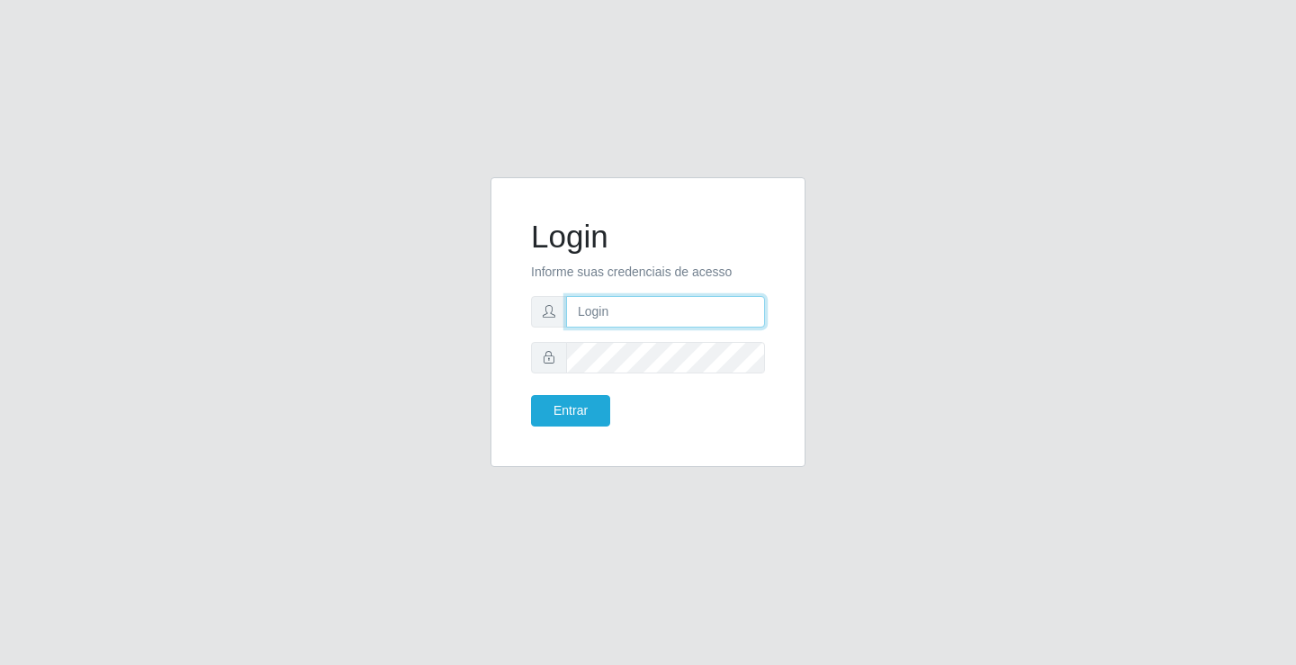
click at [631, 307] on input "text" at bounding box center [665, 311] width 199 height 31
type input "zivaneide@ideal"
click at [531, 395] on button "Entrar" at bounding box center [570, 410] width 79 height 31
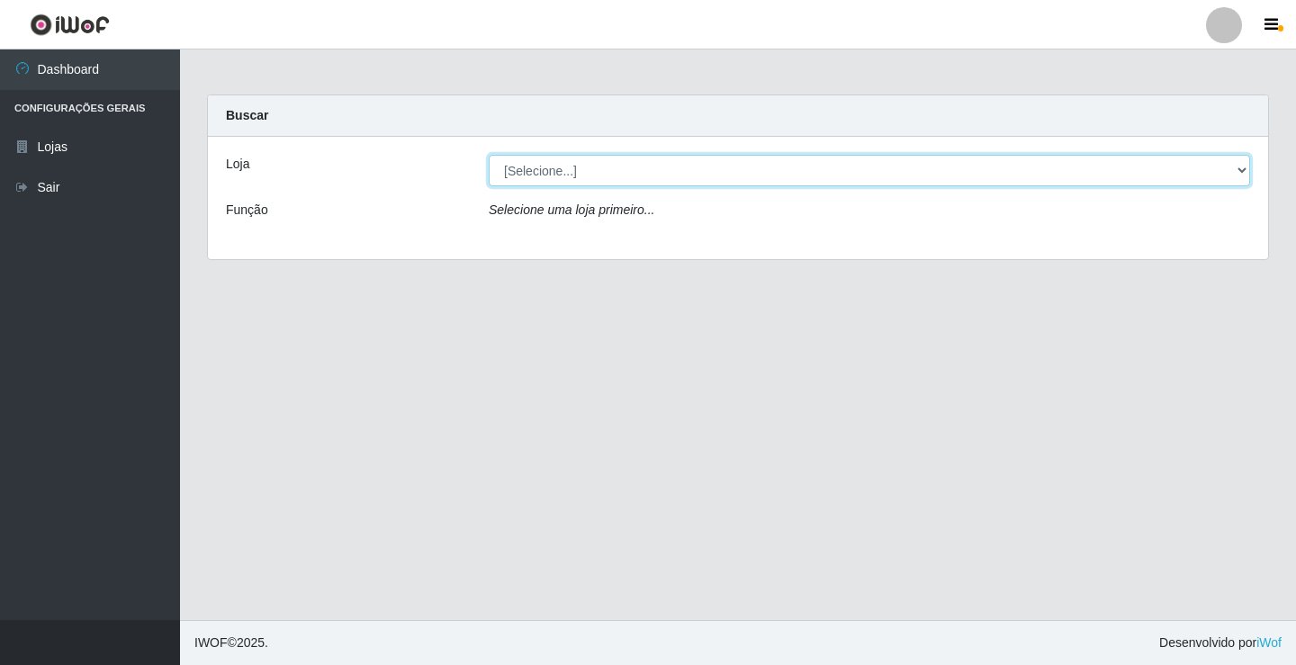
click at [553, 174] on select "[Selecione...] Ideal - Conceição" at bounding box center [869, 170] width 761 height 31
select select "231"
click at [489, 155] on select "[Selecione...] Ideal - Conceição" at bounding box center [869, 170] width 761 height 31
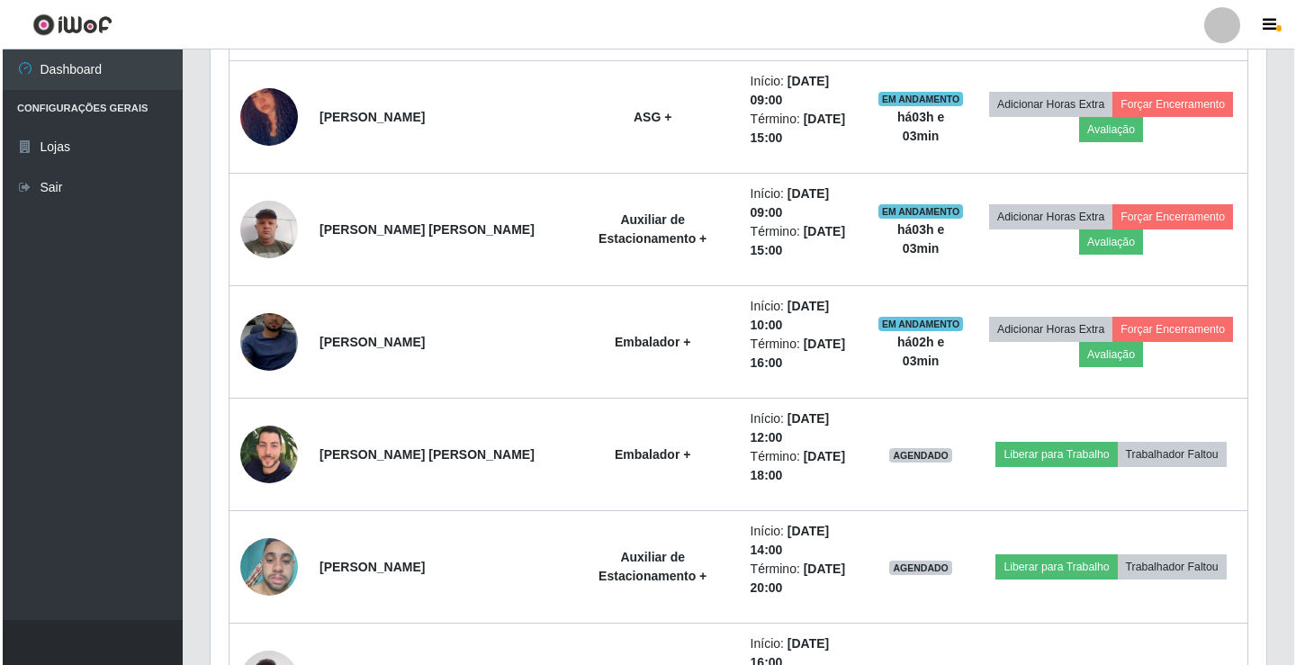
scroll to position [990, 0]
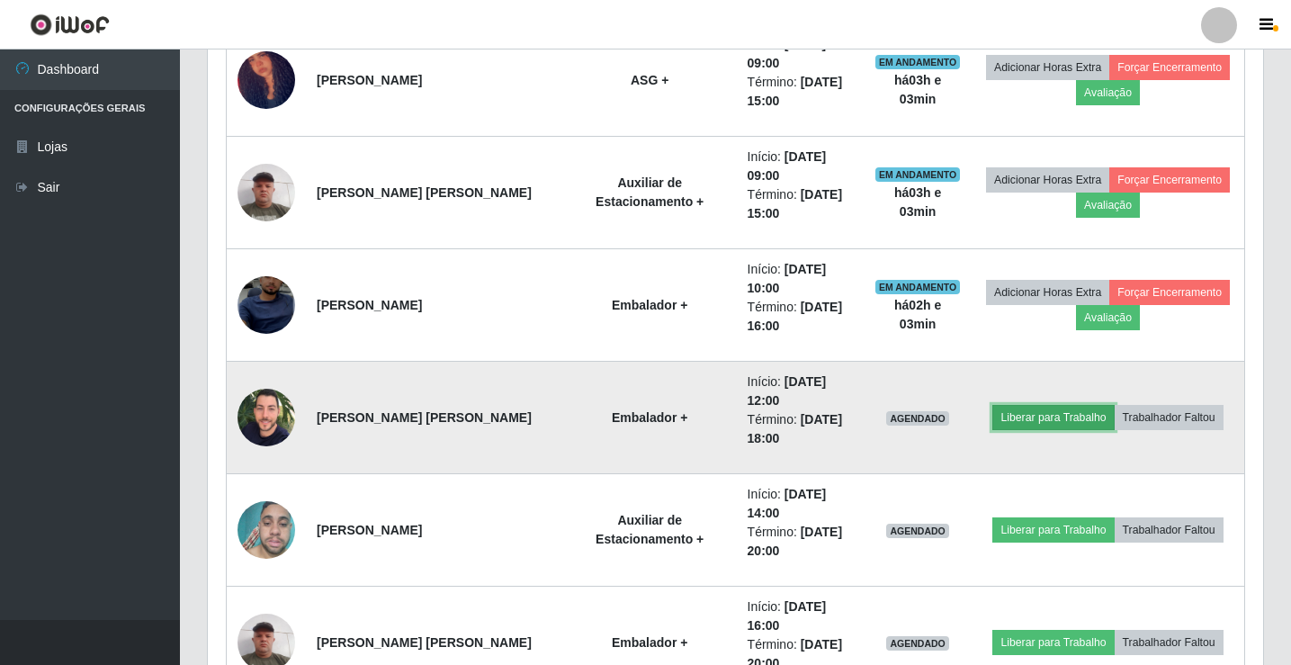
click at [1029, 416] on button "Liberar para Trabalho" at bounding box center [1053, 417] width 121 height 25
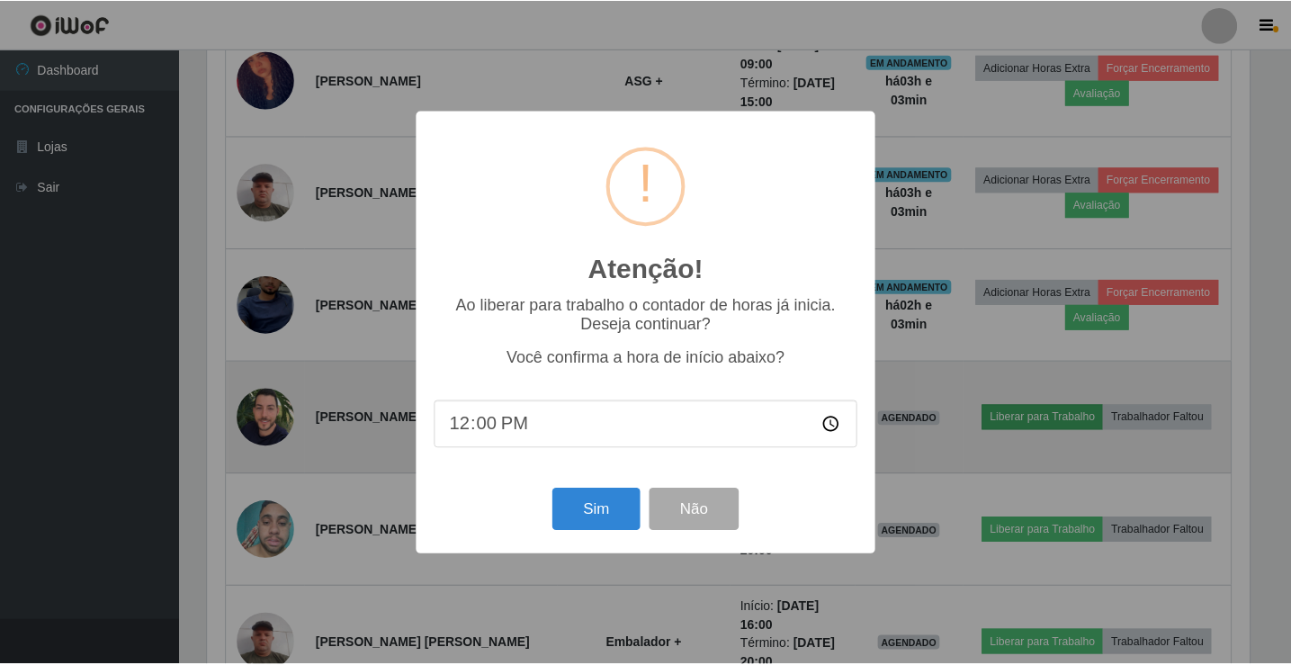
scroll to position [373, 1047]
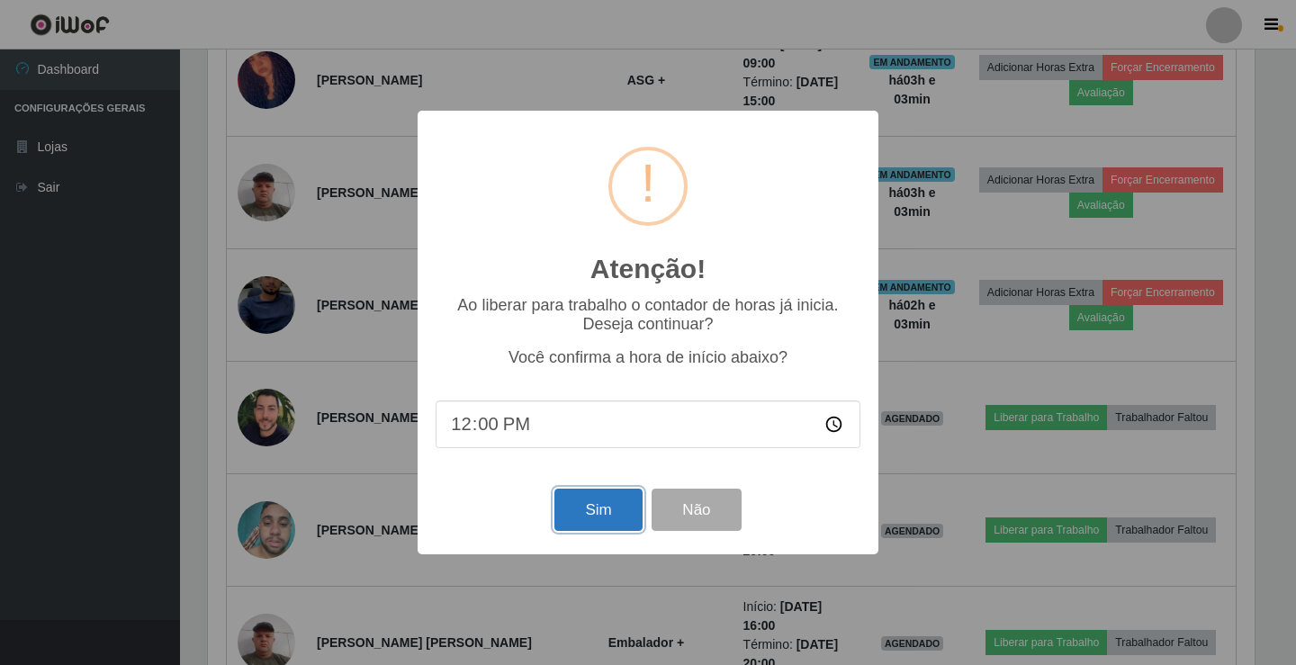
click at [587, 510] on button "Sim" at bounding box center [597, 510] width 87 height 42
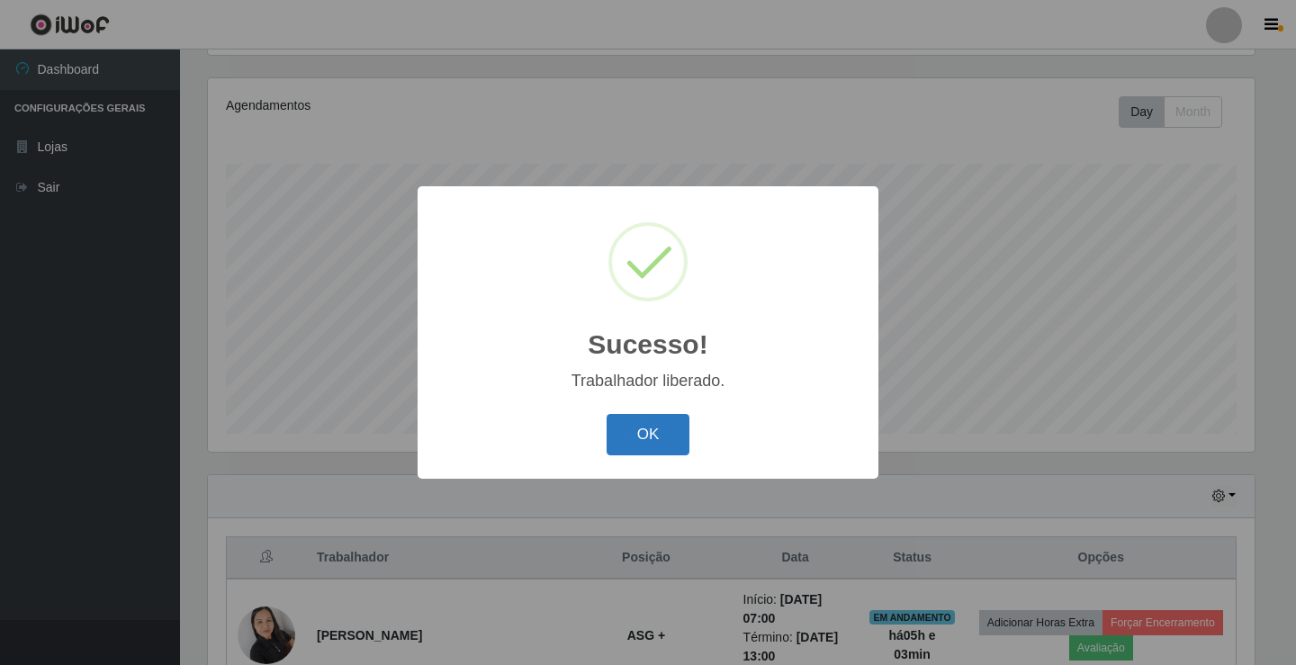
click at [667, 436] on button "OK" at bounding box center [649, 435] width 84 height 42
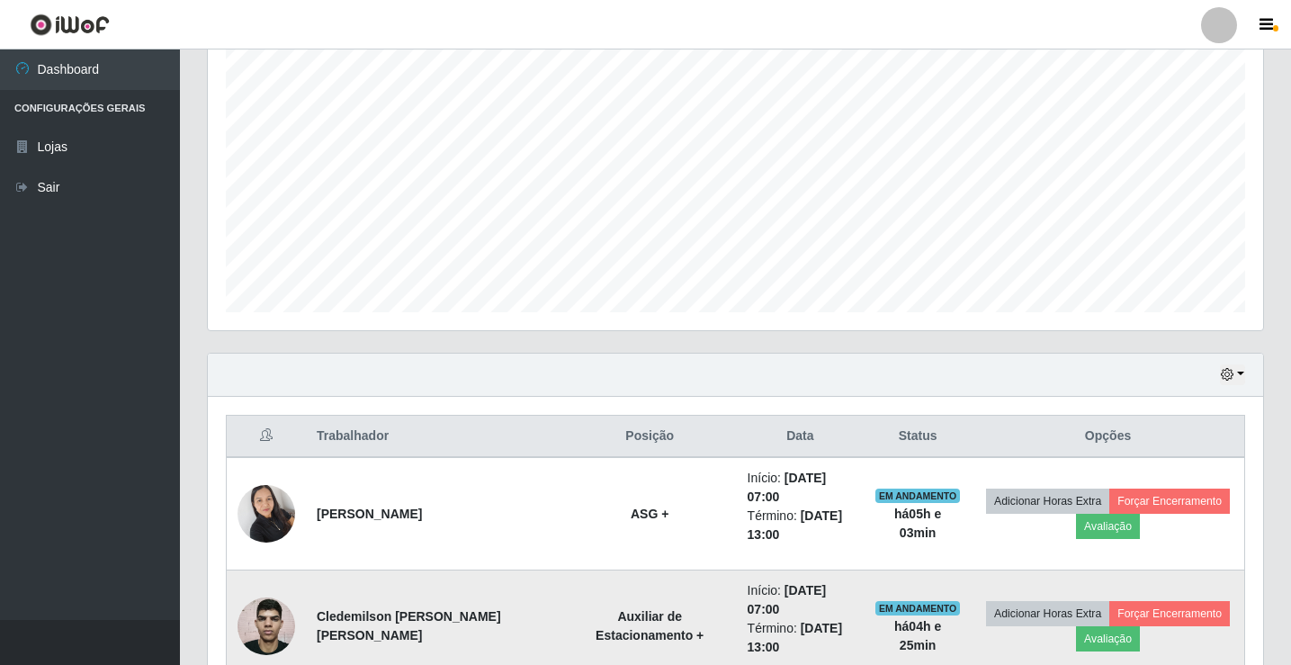
scroll to position [300, 0]
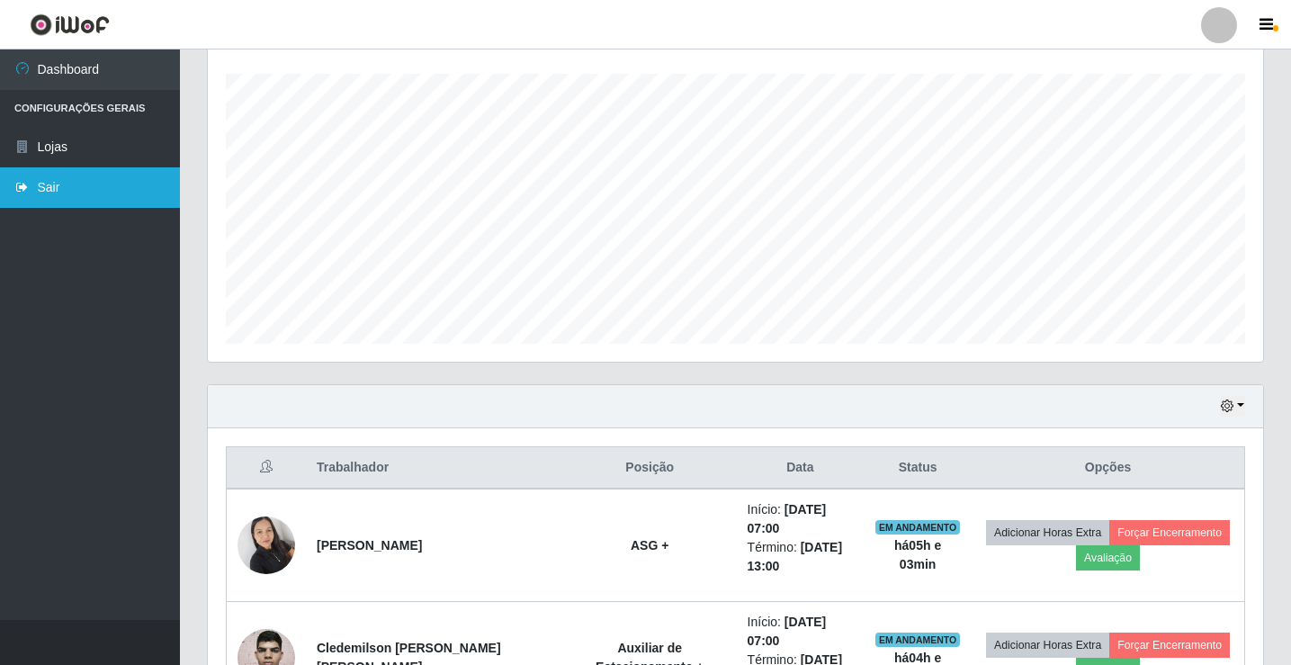
click at [61, 176] on link "Sair" at bounding box center [90, 187] width 180 height 40
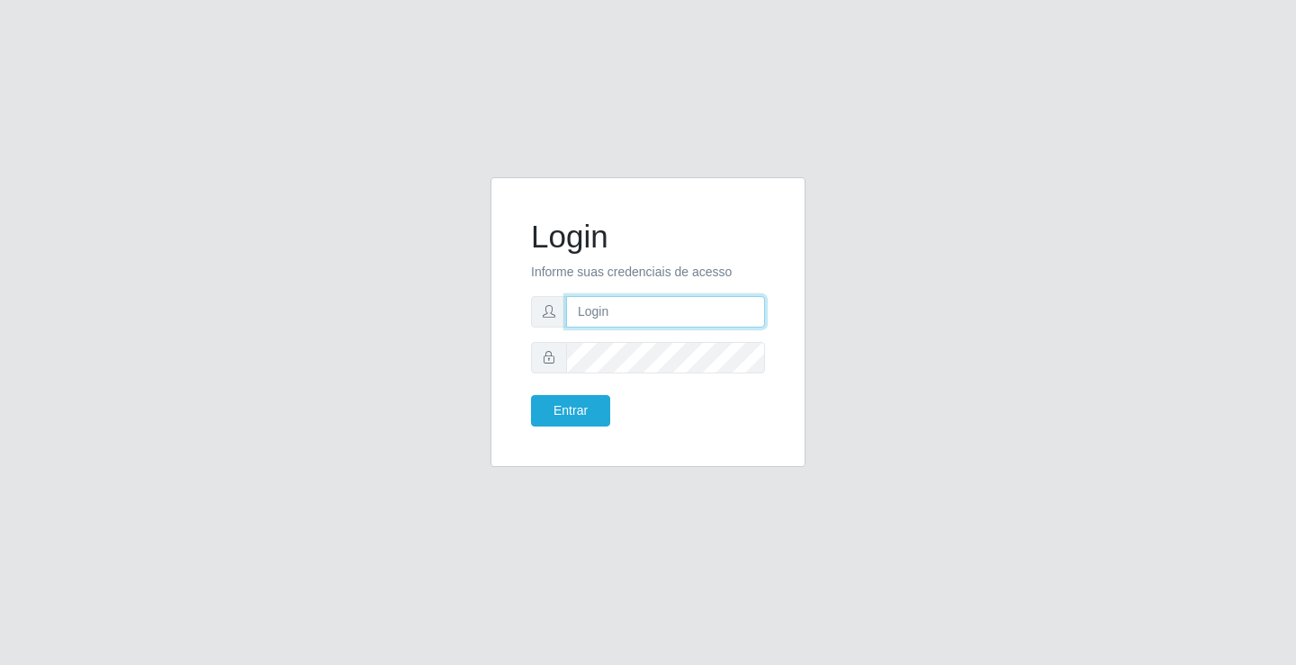
click at [636, 314] on input "text" at bounding box center [665, 311] width 199 height 31
type input "william@ideal"
click at [531, 395] on button "Entrar" at bounding box center [570, 410] width 79 height 31
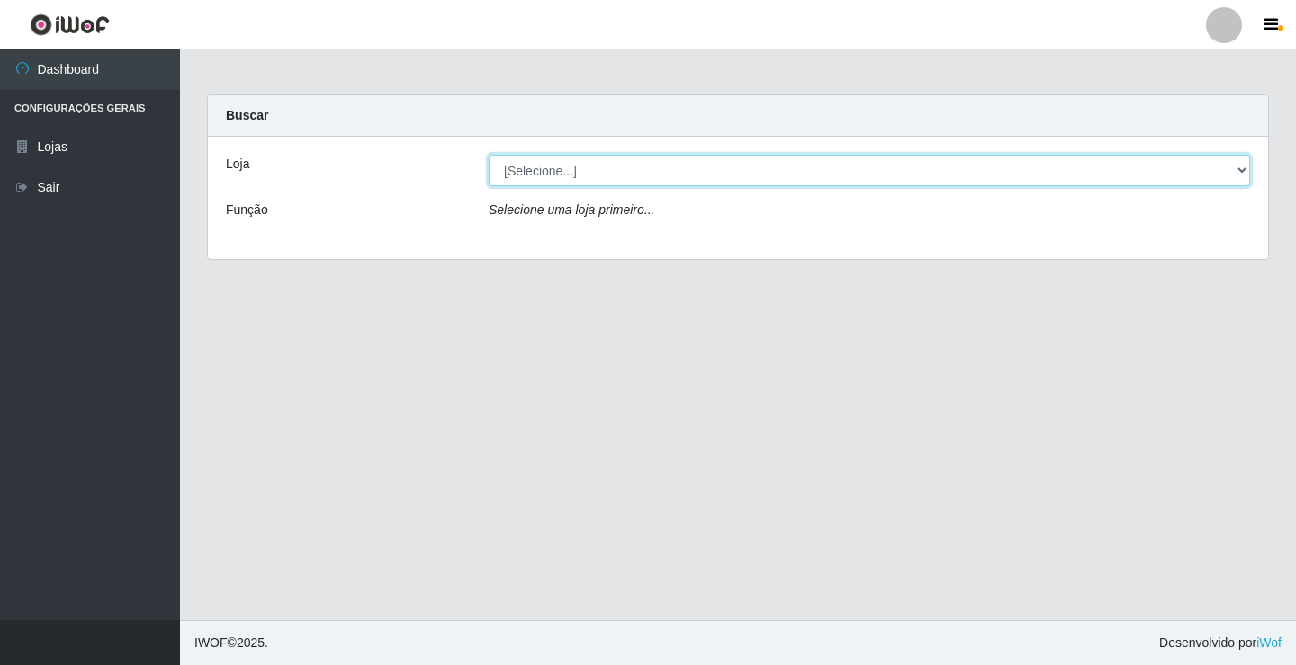
click at [734, 166] on select "[Selecione...] Ideal - Conceição" at bounding box center [869, 170] width 761 height 31
select select "231"
click at [489, 155] on select "[Selecione...] Ideal - Conceição" at bounding box center [869, 170] width 761 height 31
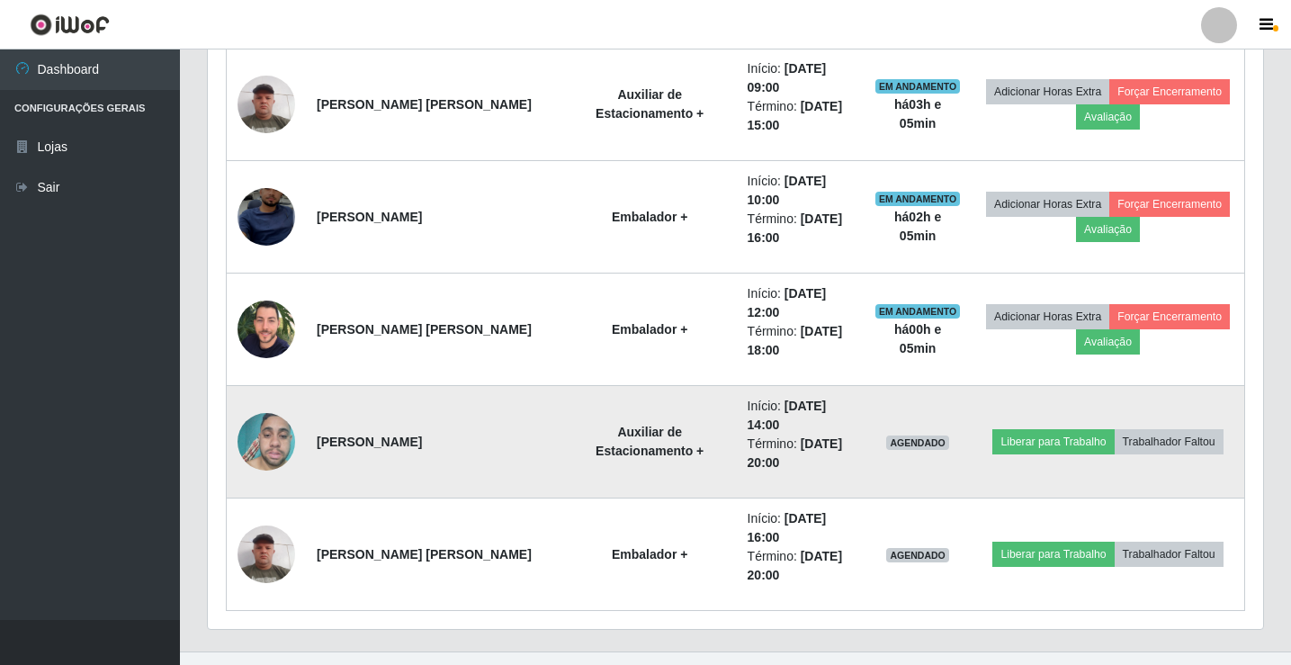
scroll to position [1110, 0]
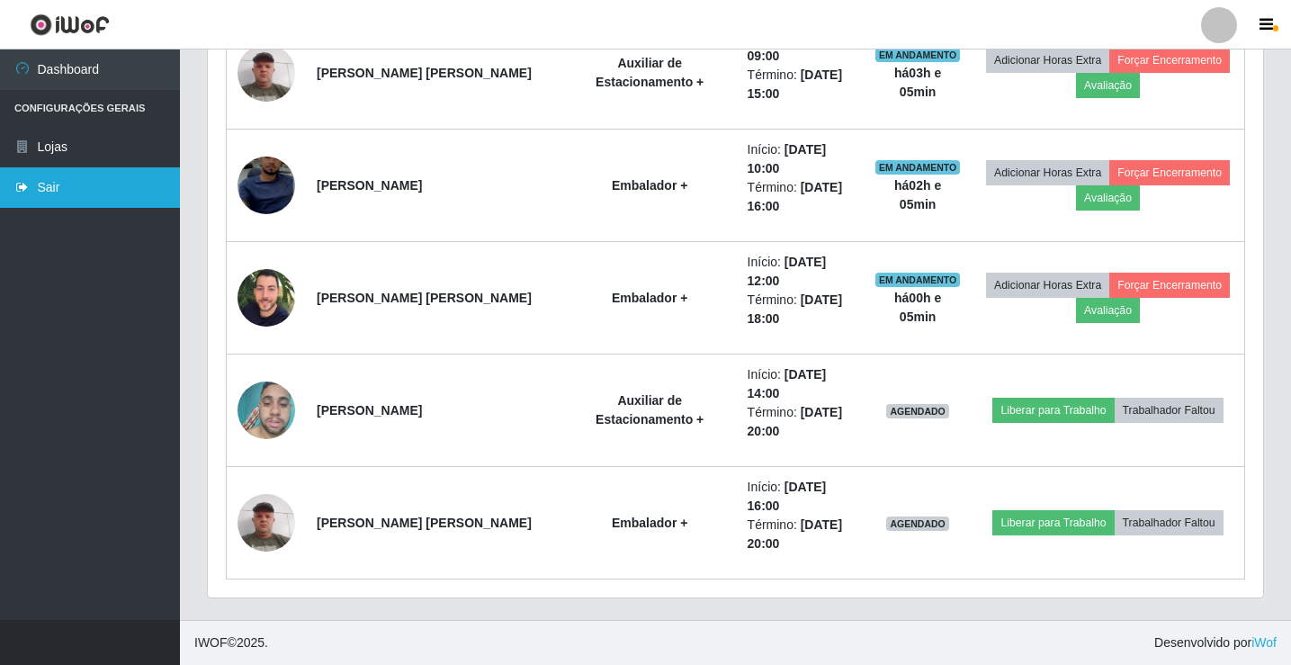
click at [103, 178] on link "Sair" at bounding box center [90, 187] width 180 height 40
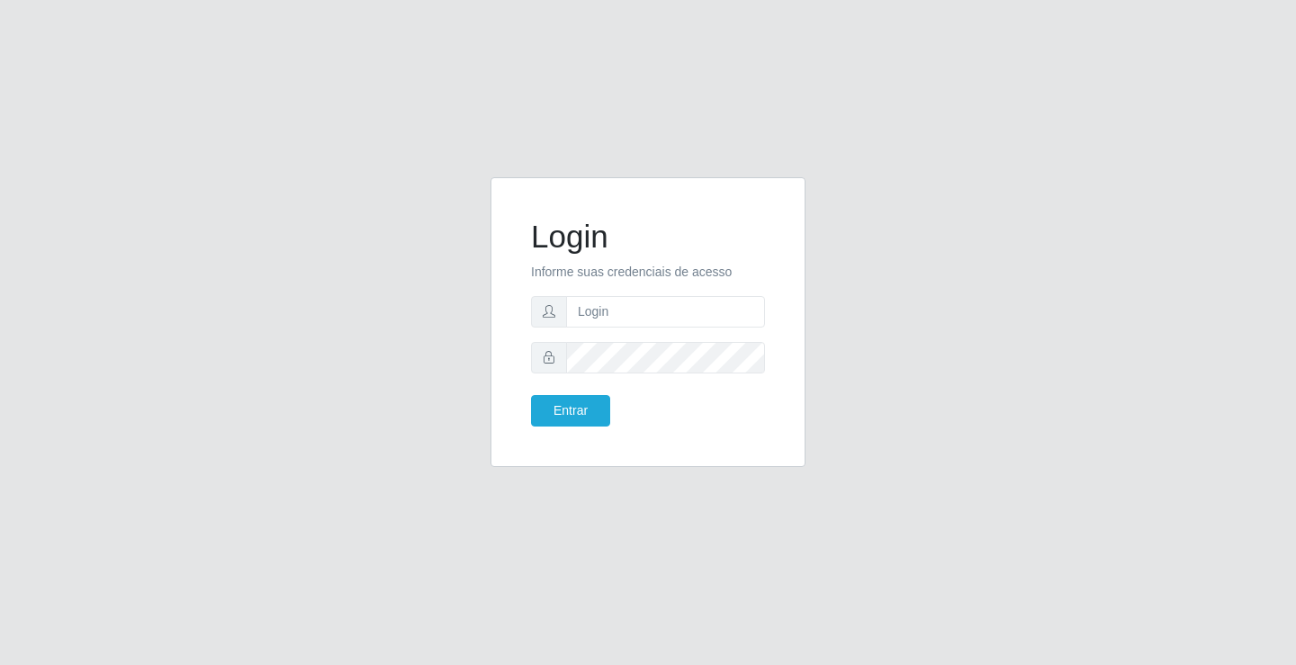
click at [474, 141] on div "Login Informe suas credenciais de acesso Entrar" at bounding box center [648, 332] width 1296 height 665
click at [716, 300] on input "text" at bounding box center [665, 311] width 199 height 31
type input "william@ideal"
click at [531, 395] on button "Entrar" at bounding box center [570, 410] width 79 height 31
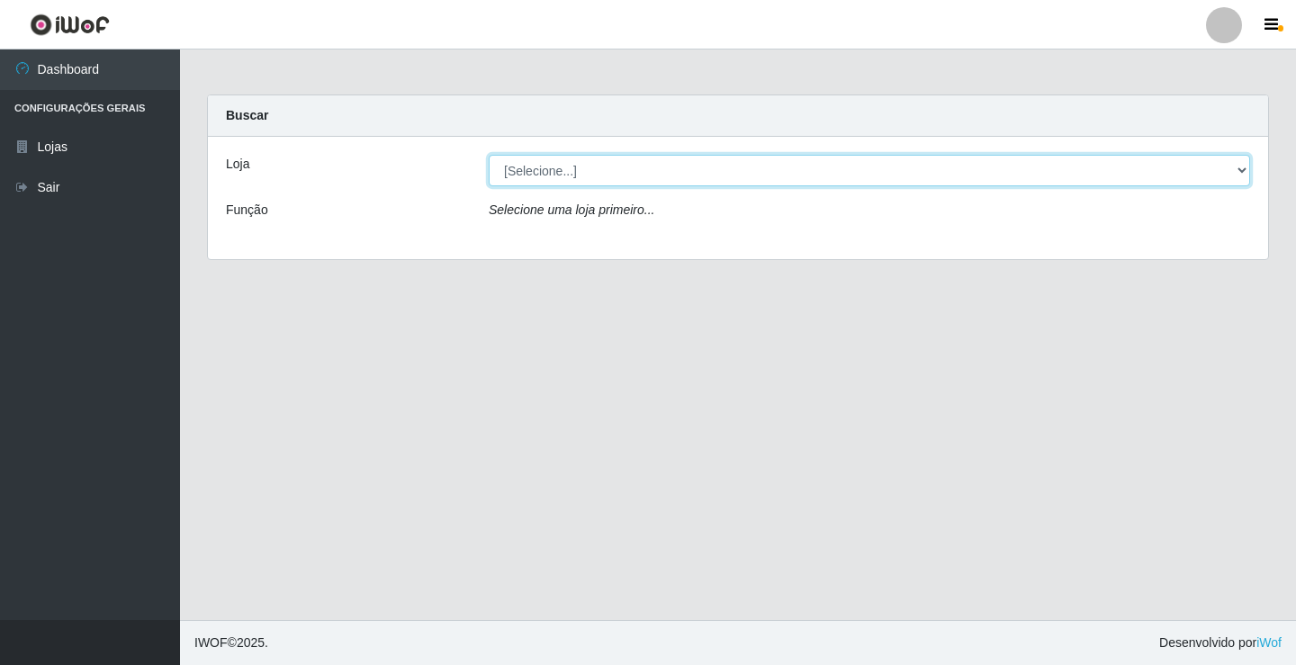
click at [795, 176] on select "[Selecione...] Ideal - Conceição" at bounding box center [869, 170] width 761 height 31
select select "231"
click at [489, 155] on select "[Selecione...] Ideal - Conceição" at bounding box center [869, 170] width 761 height 31
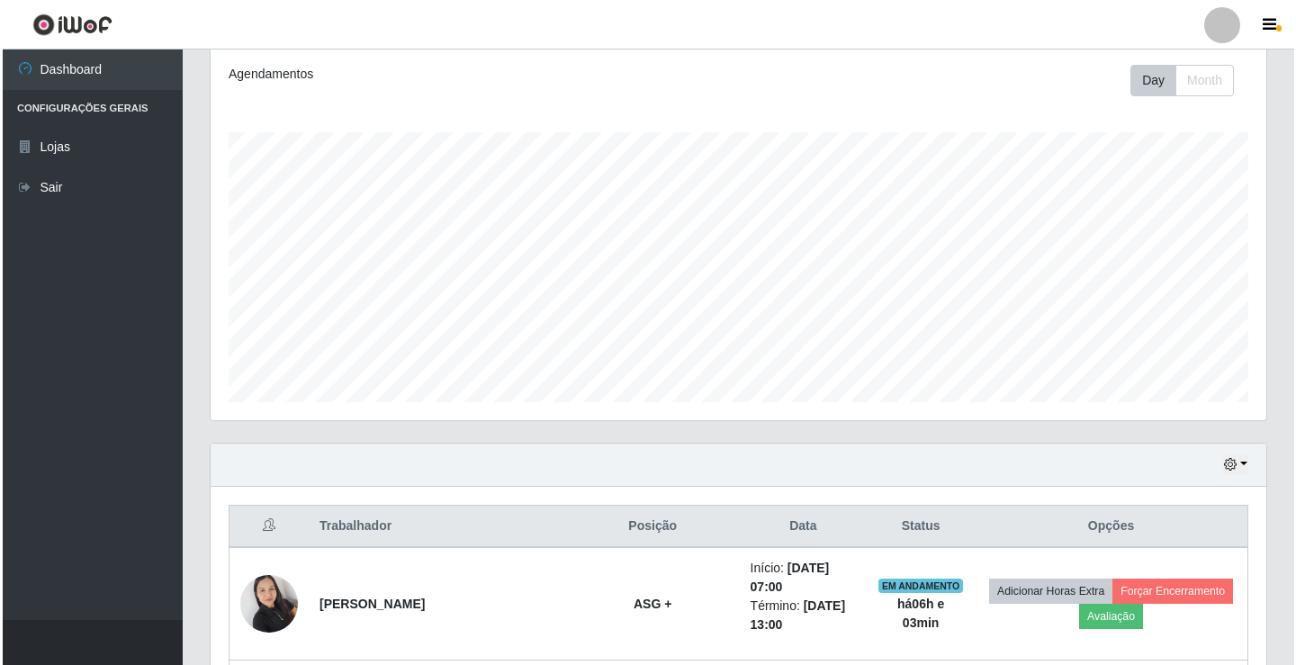
scroll to position [450, 0]
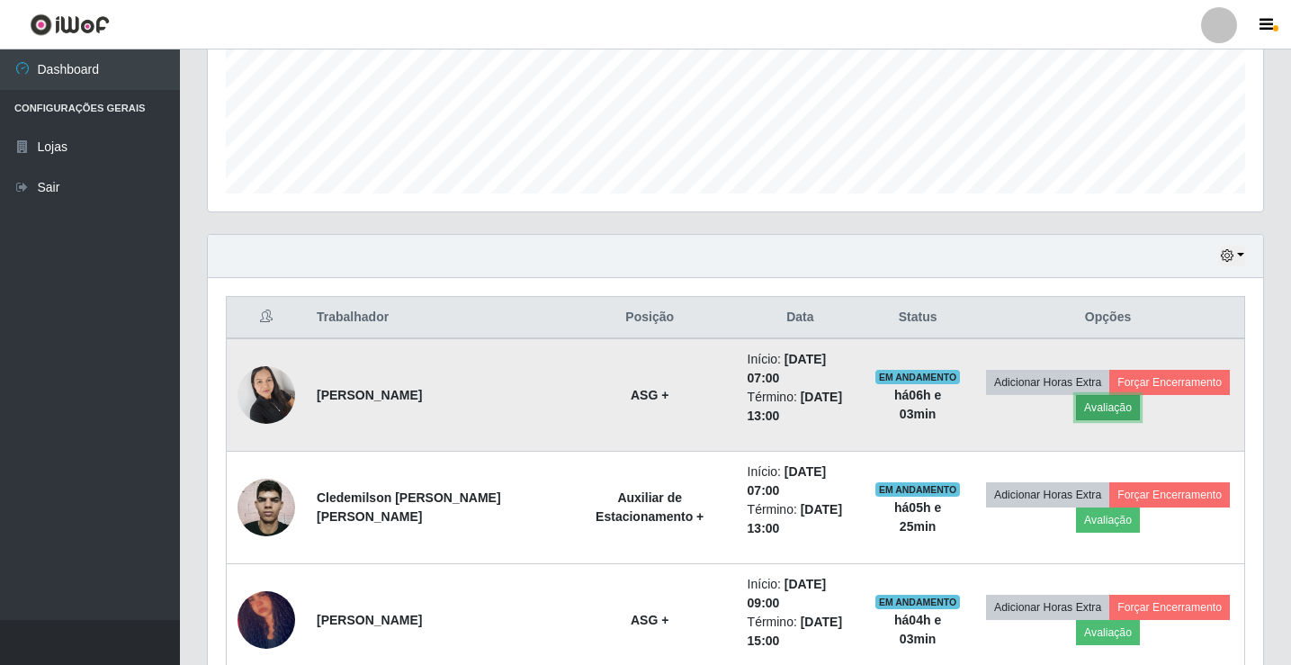
click at [1101, 408] on button "Avaliação" at bounding box center [1108, 407] width 64 height 25
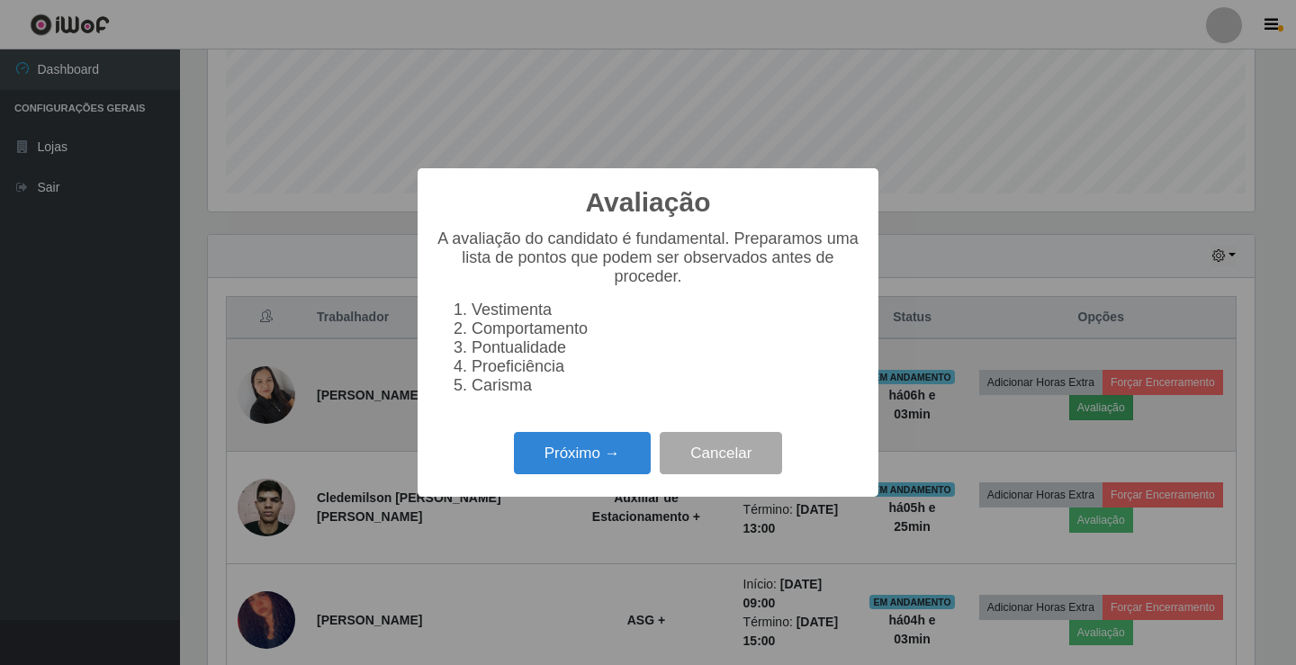
scroll to position [373, 1047]
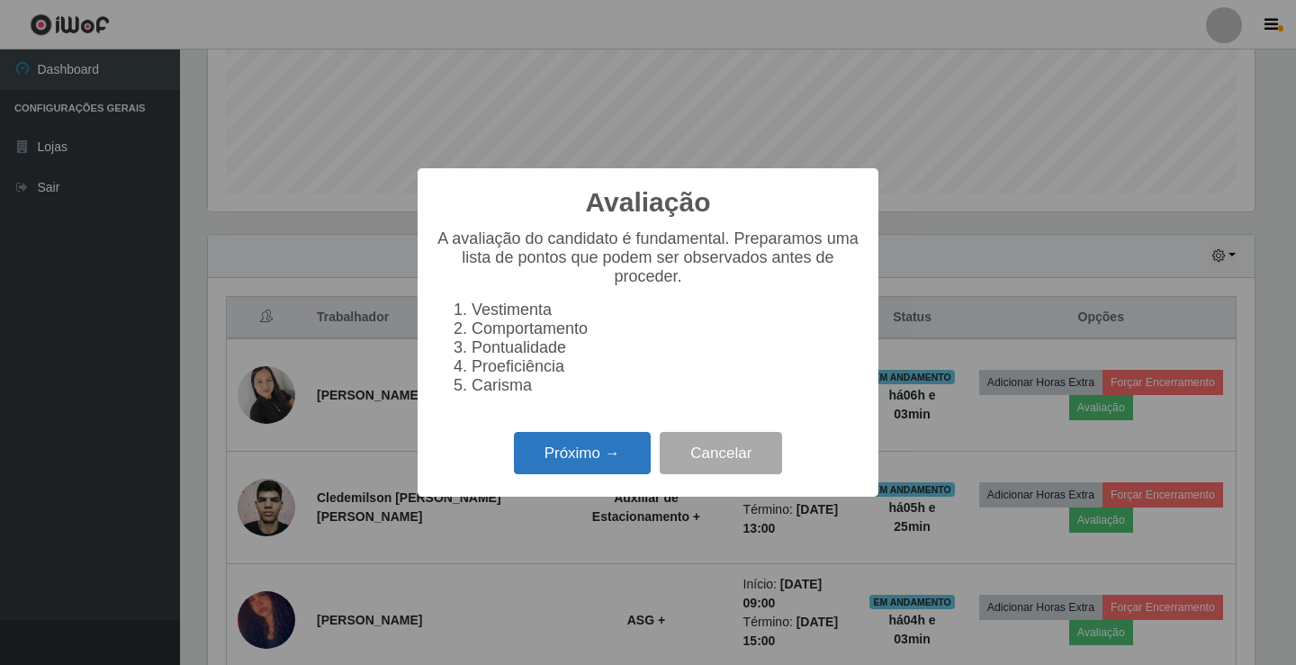
click at [624, 461] on button "Próximo →" at bounding box center [582, 453] width 137 height 42
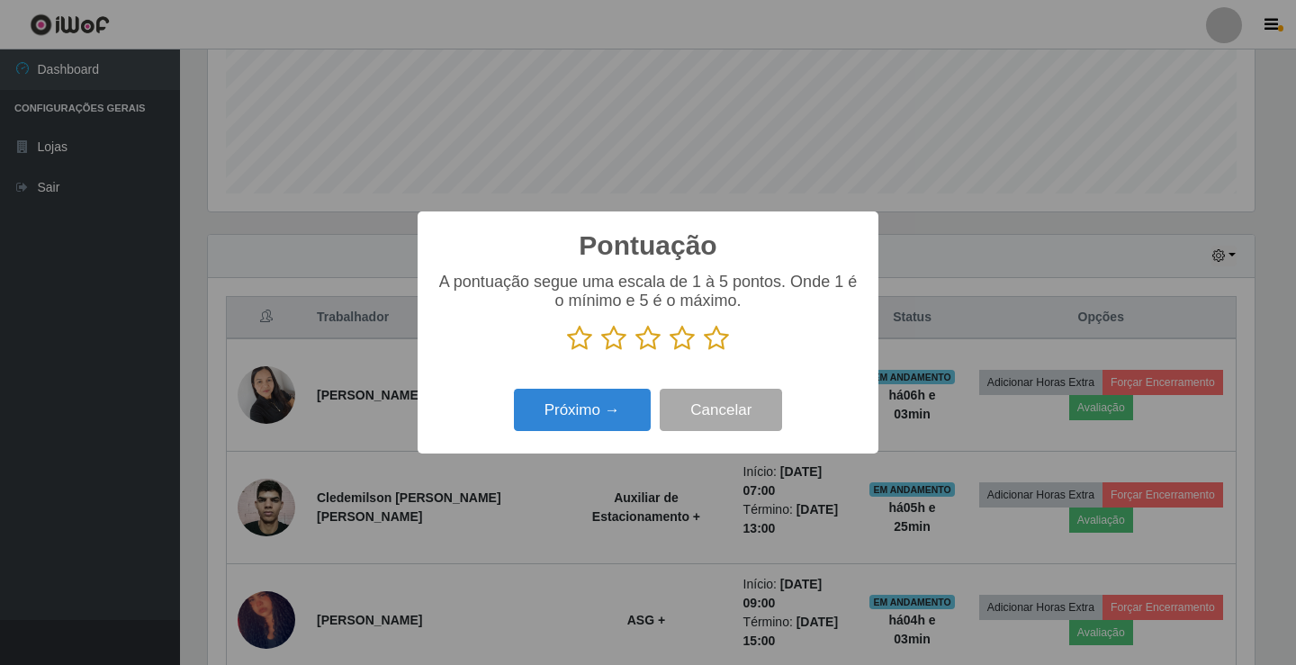
click at [718, 343] on icon at bounding box center [716, 338] width 25 height 27
click at [704, 352] on input "radio" at bounding box center [704, 352] width 0 height 0
click at [630, 399] on button "Próximo →" at bounding box center [582, 410] width 137 height 42
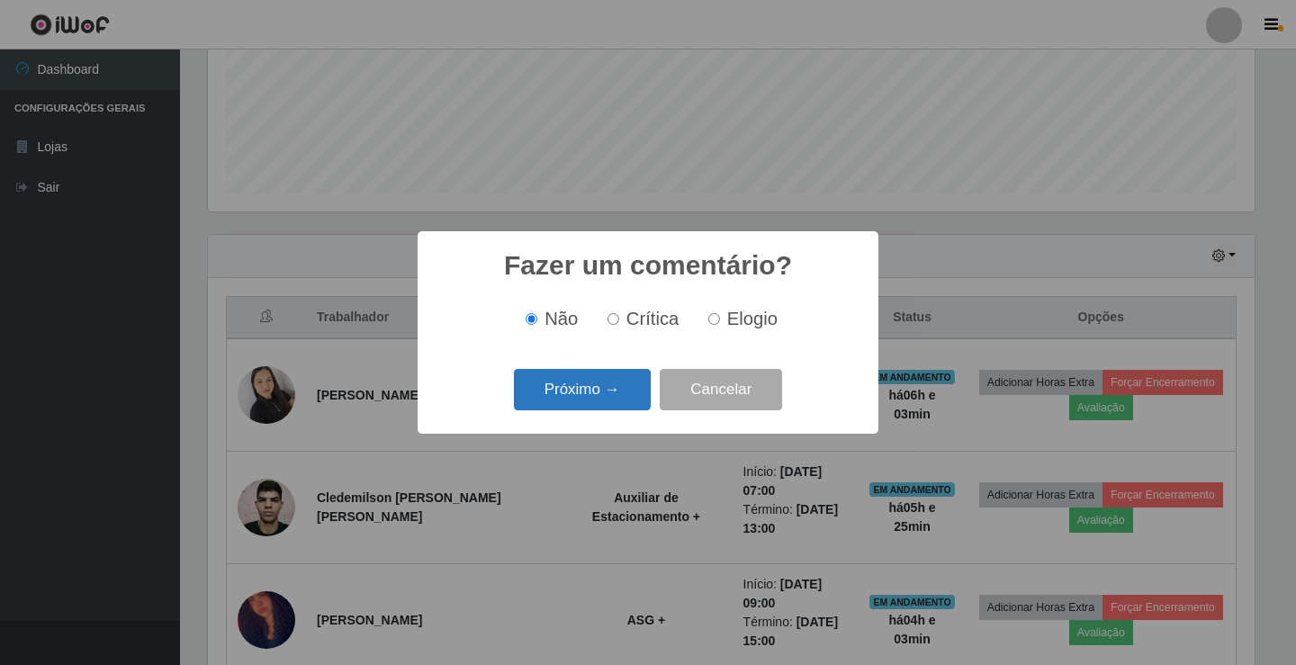
click at [620, 392] on button "Próximo →" at bounding box center [582, 390] width 137 height 42
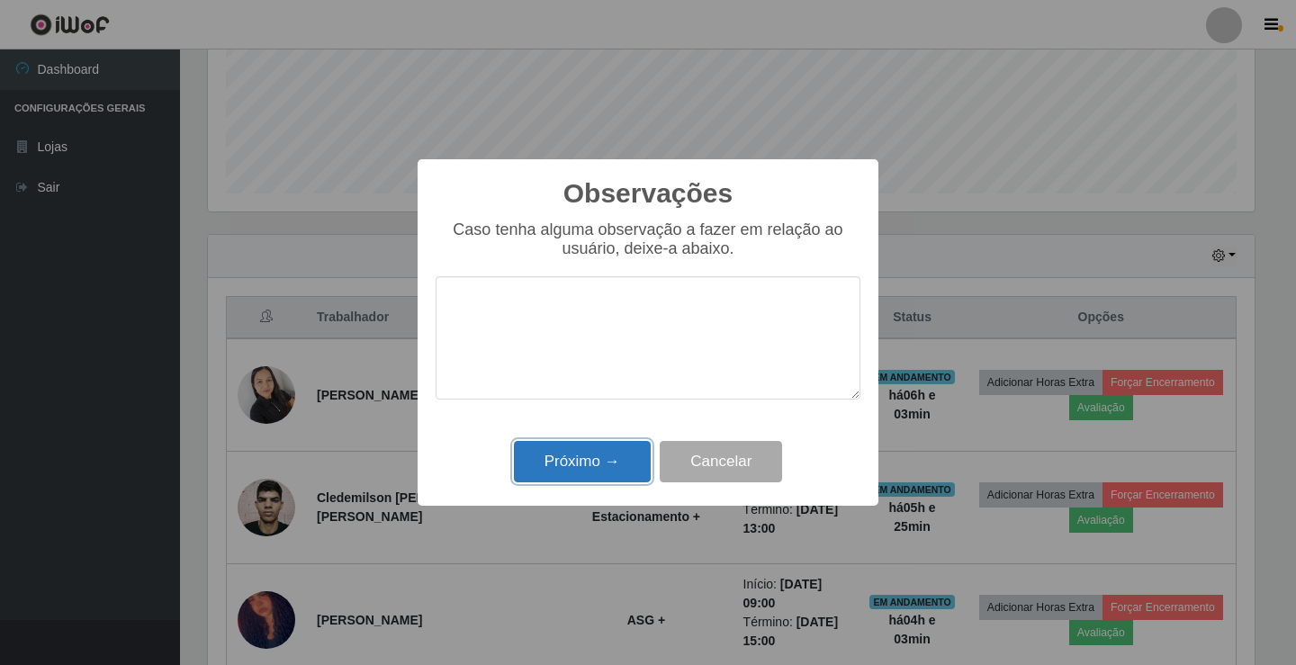
click at [620, 459] on button "Próximo →" at bounding box center [582, 462] width 137 height 42
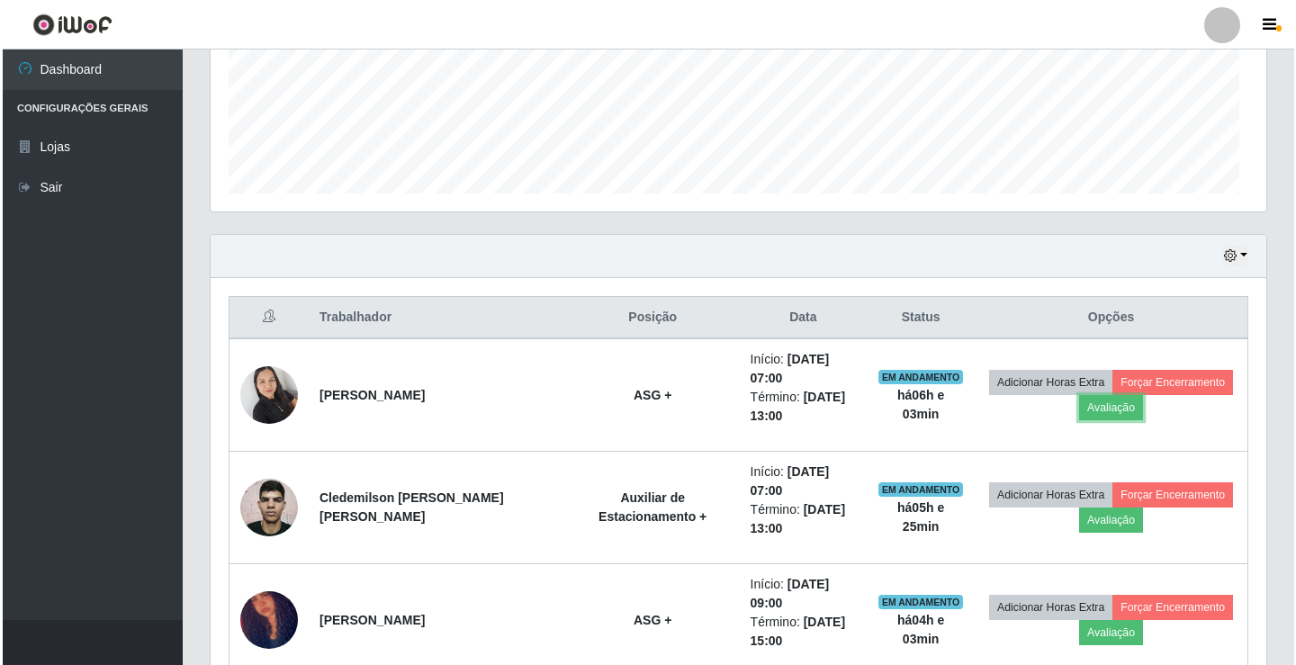
scroll to position [373, 1056]
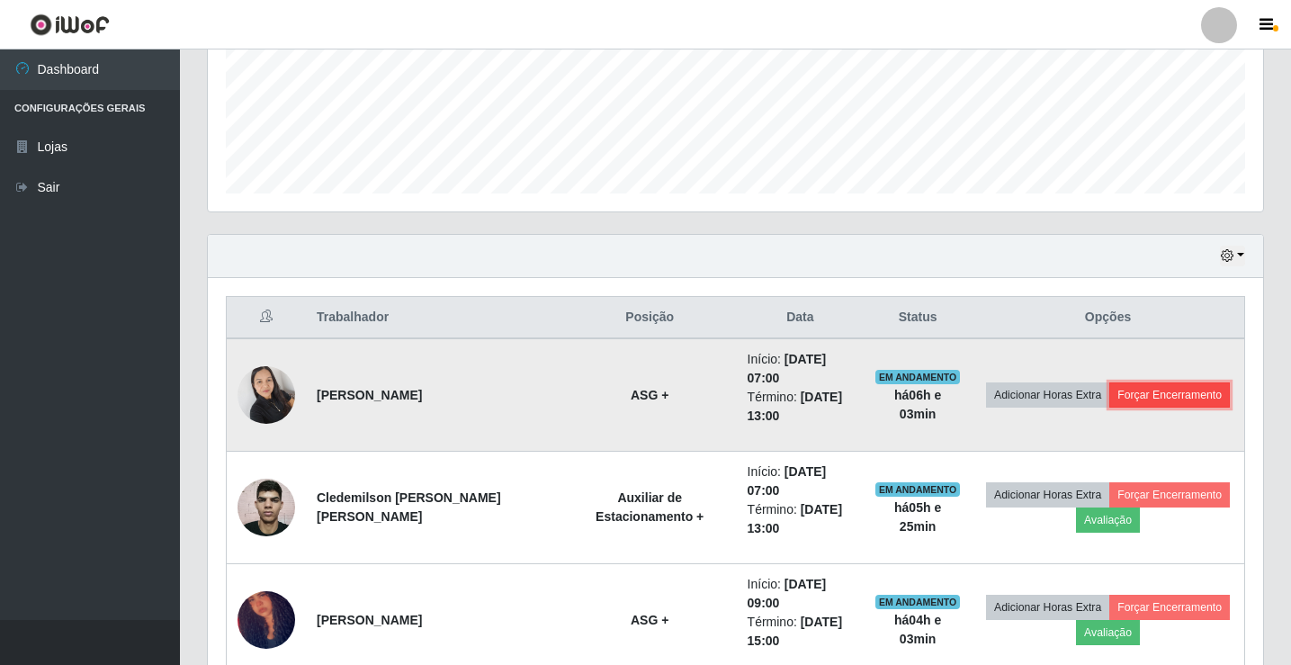
click at [1205, 401] on button "Forçar Encerramento" at bounding box center [1170, 394] width 121 height 25
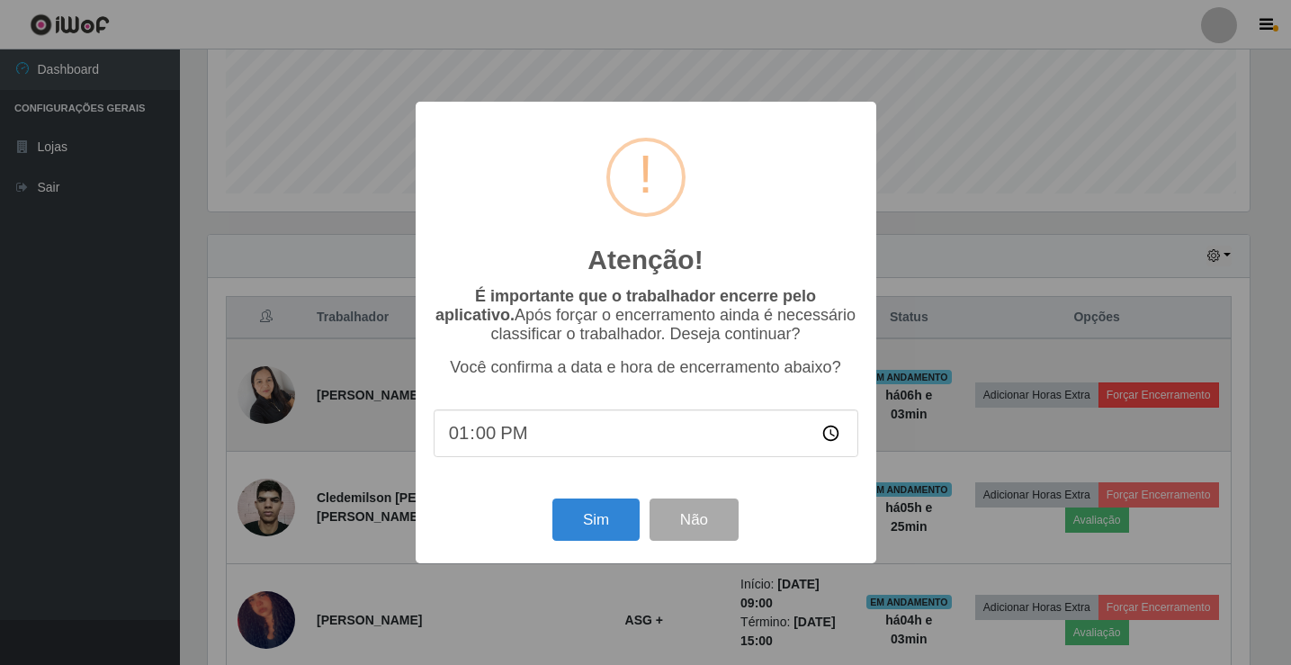
scroll to position [373, 1047]
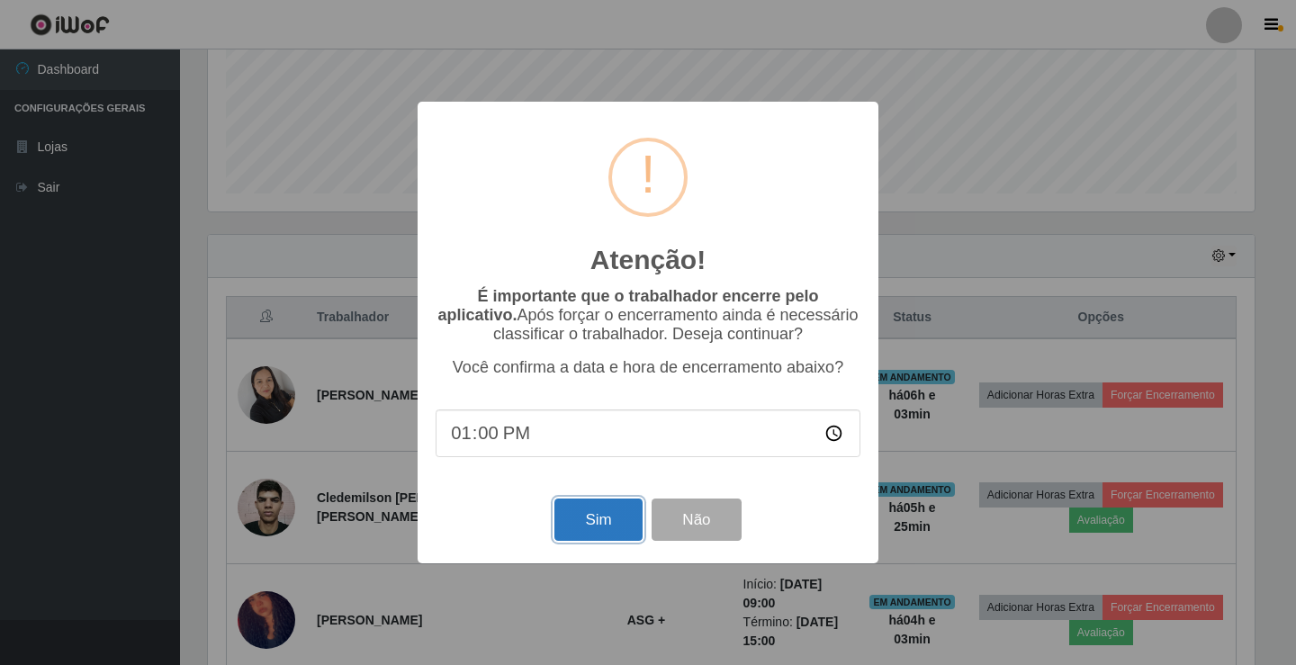
click at [608, 526] on button "Sim" at bounding box center [597, 520] width 87 height 42
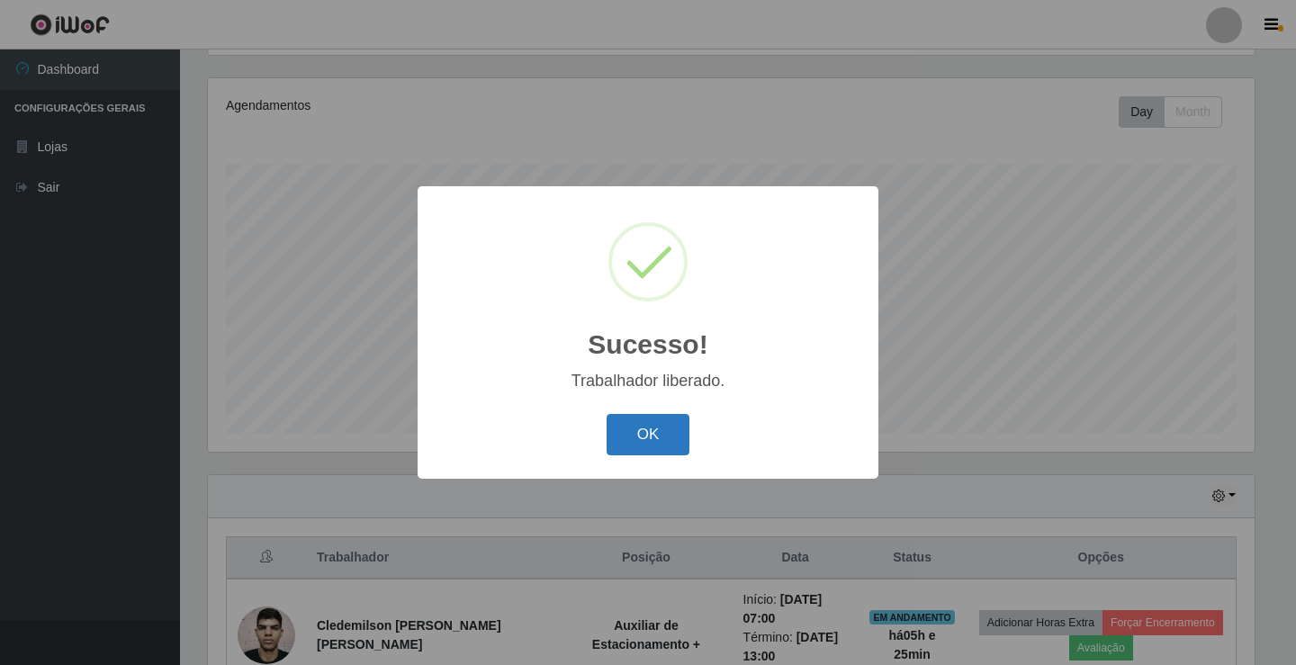
click at [682, 440] on button "OK" at bounding box center [649, 435] width 84 height 42
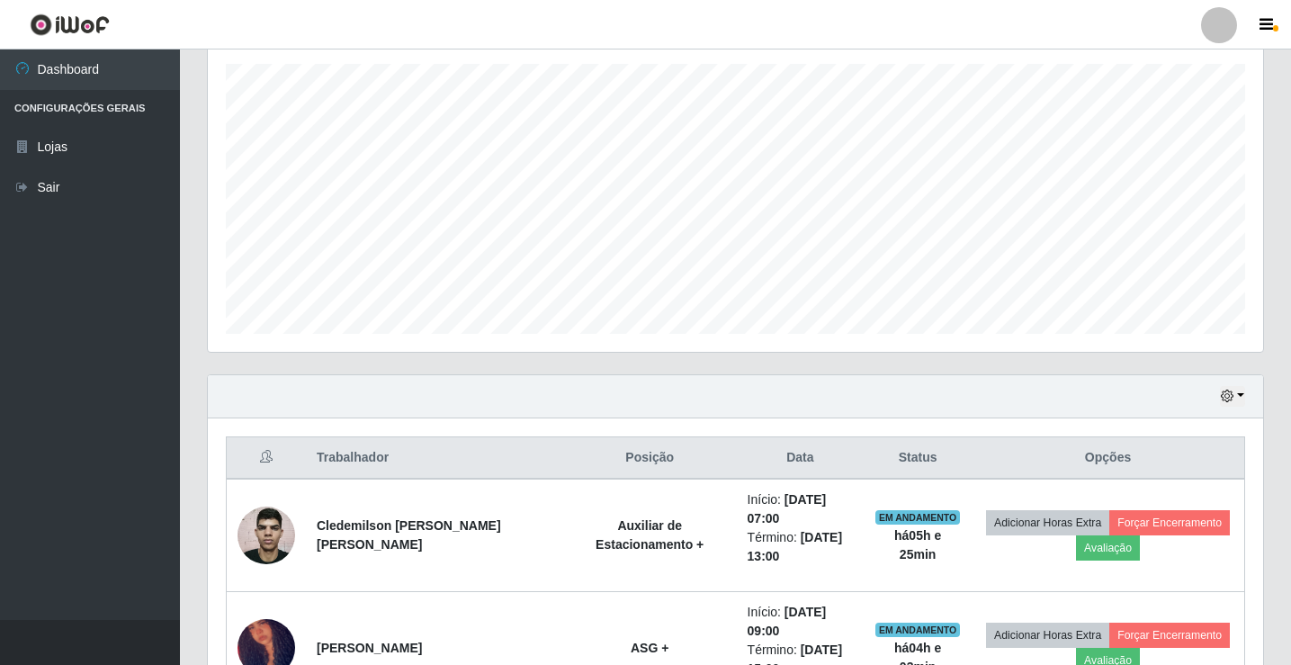
scroll to position [300, 0]
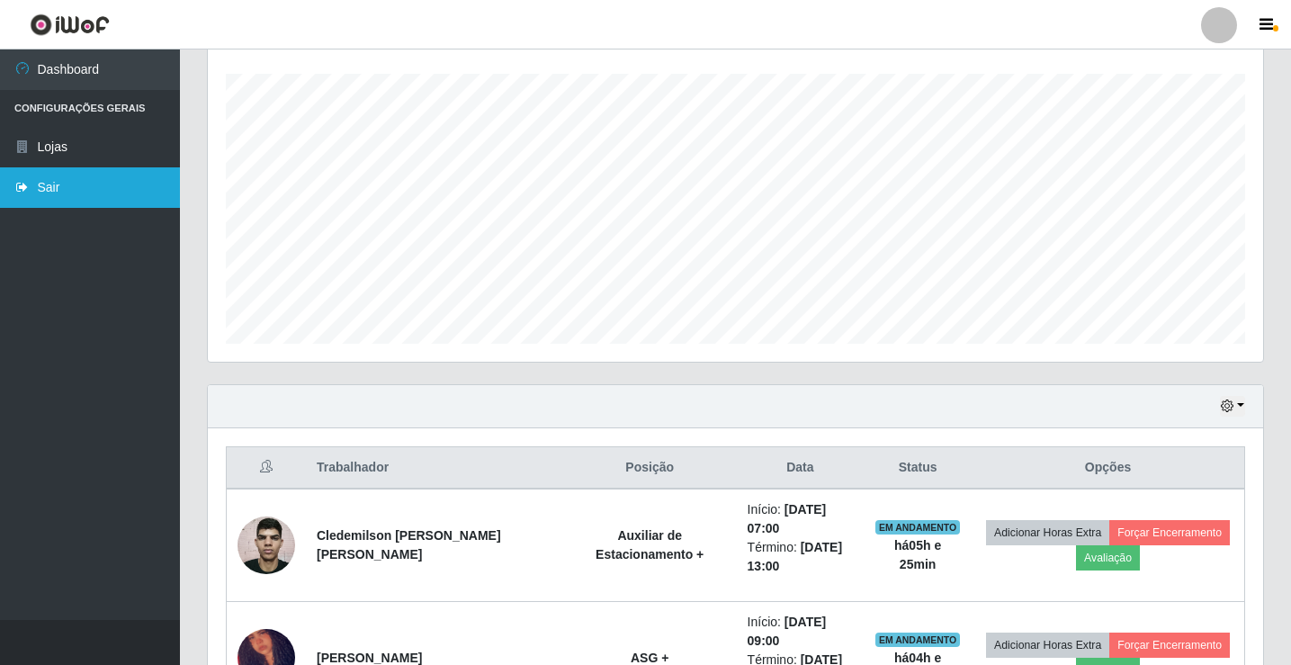
click at [58, 179] on link "Sair" at bounding box center [90, 187] width 180 height 40
